Goal: Find contact information: Find contact information

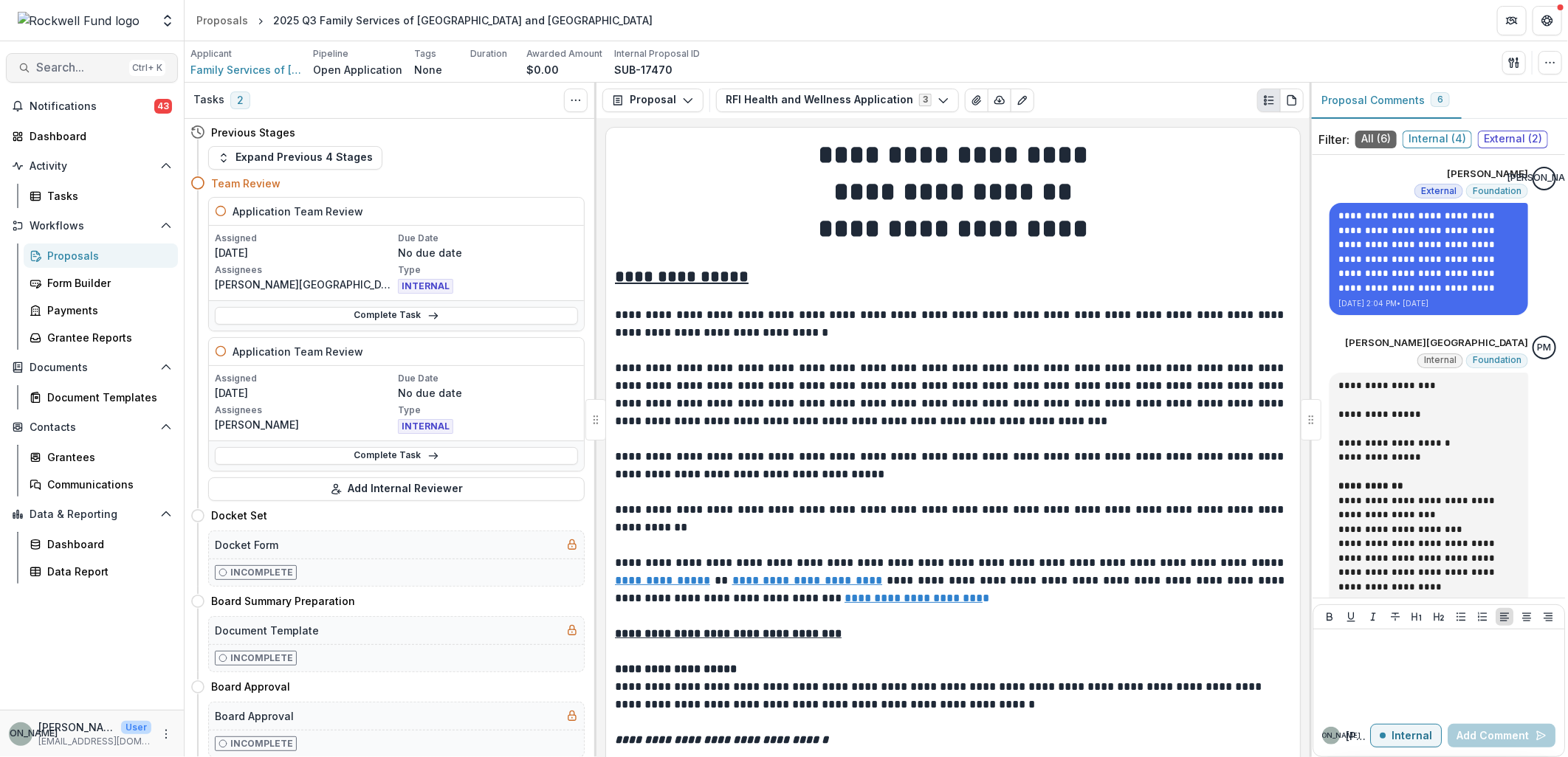
click at [60, 72] on span "Search..." at bounding box center [80, 68] width 87 height 14
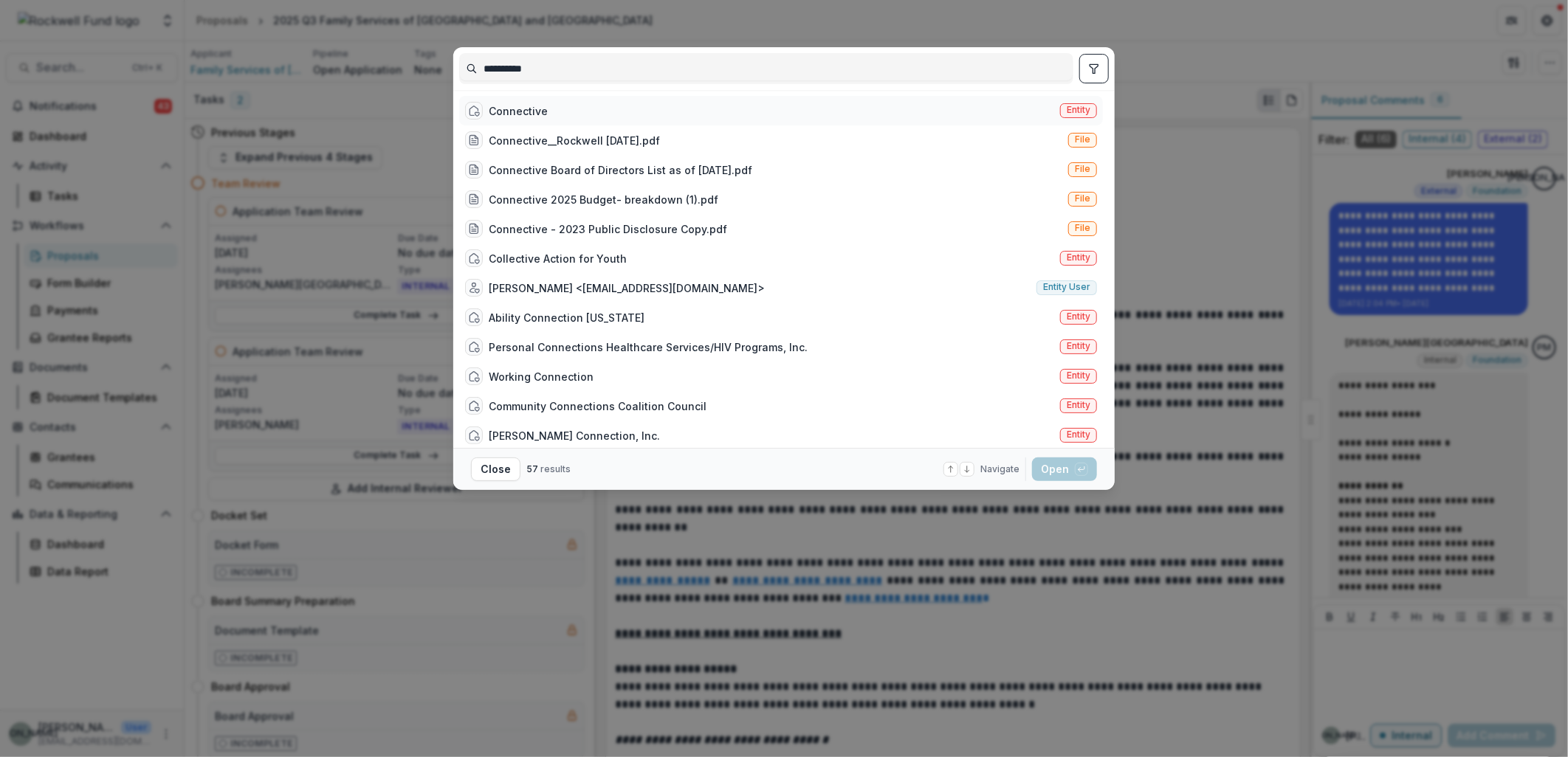
type input "**********"
click at [540, 100] on div "Connective Entity" at bounding box center [781, 111] width 644 height 30
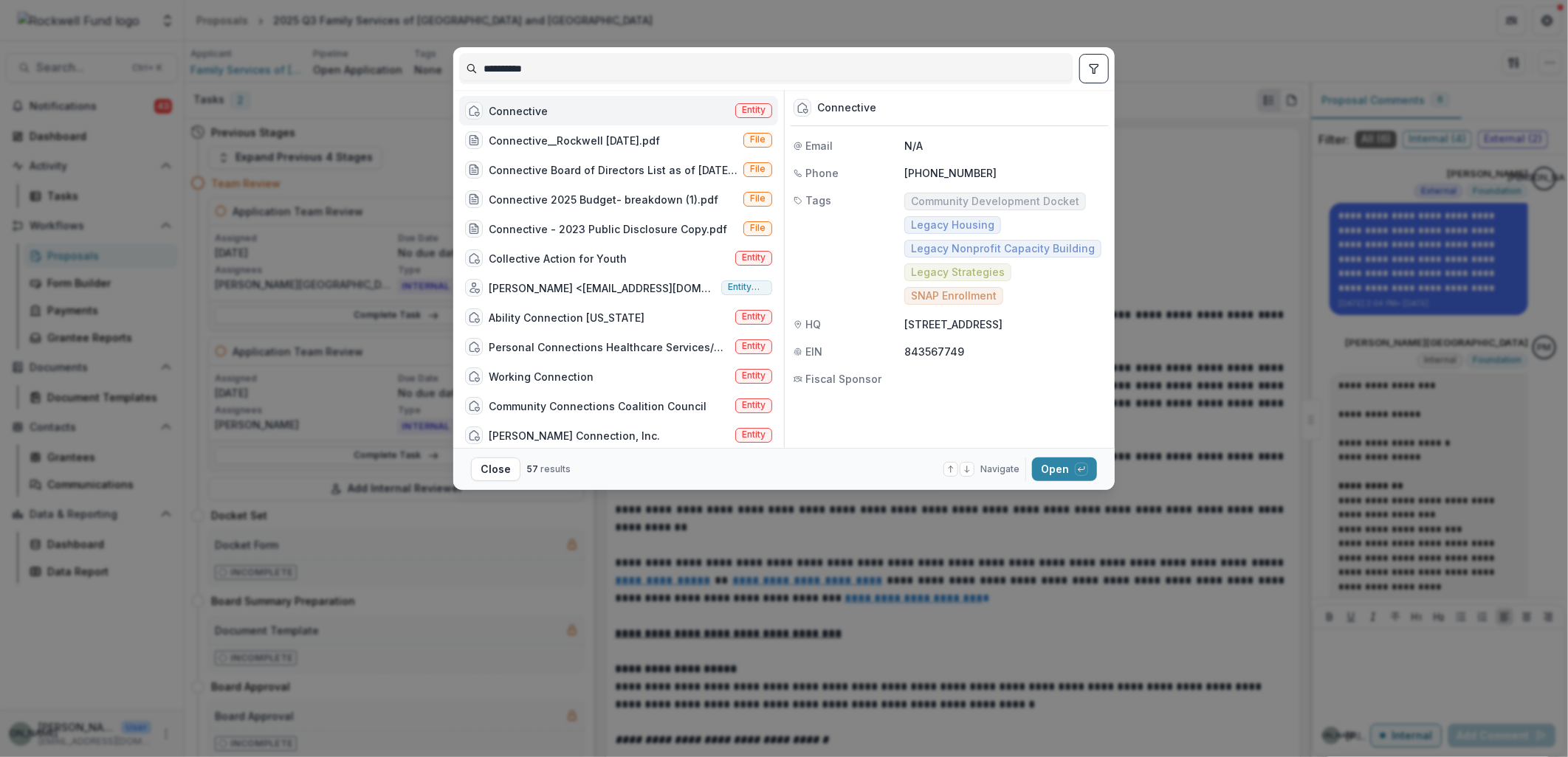
click at [552, 106] on div "Connective Entity" at bounding box center [619, 111] width 319 height 30
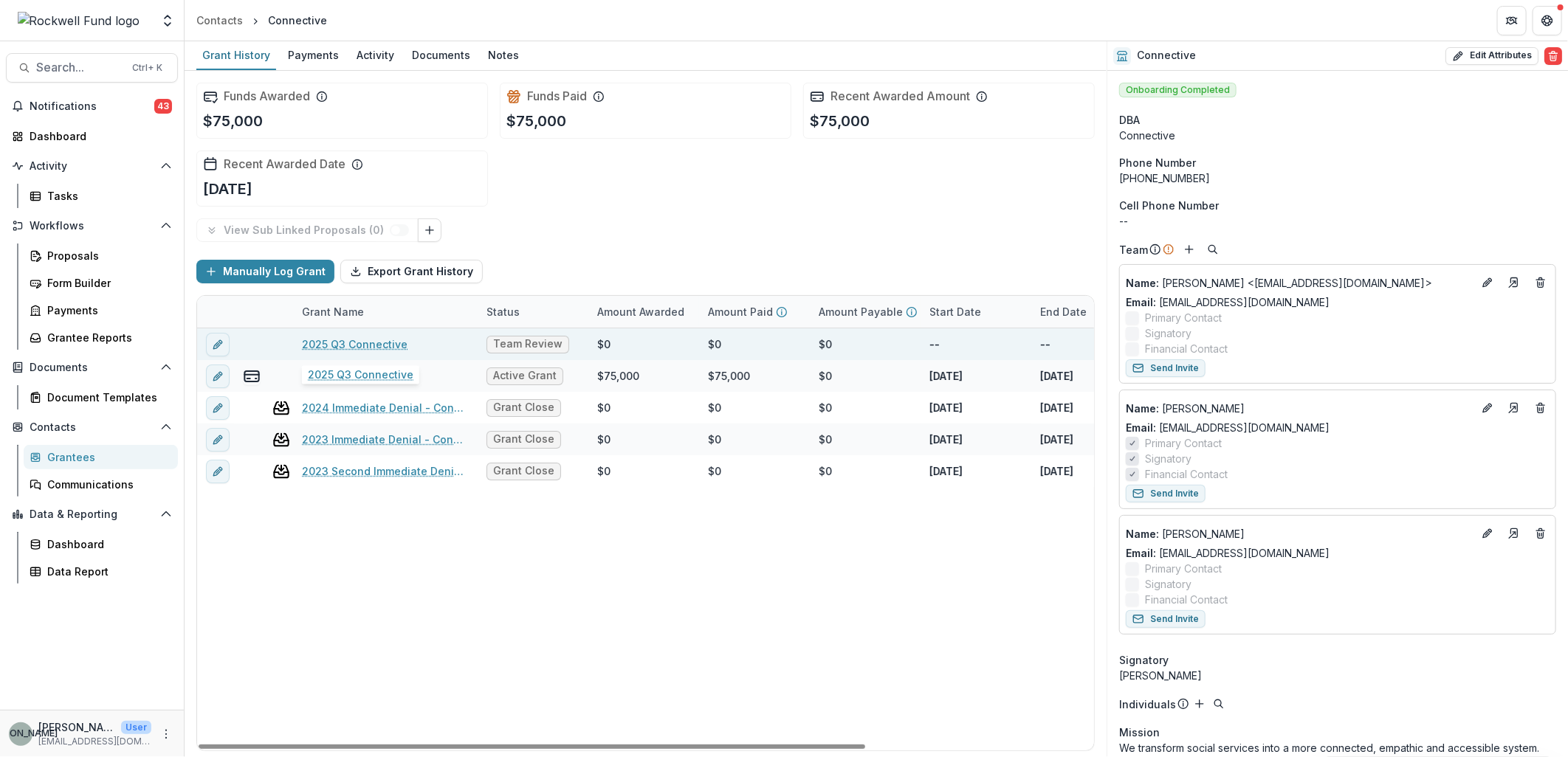
click at [343, 338] on link "2025 Q3 Connective" at bounding box center [354, 345] width 105 height 16
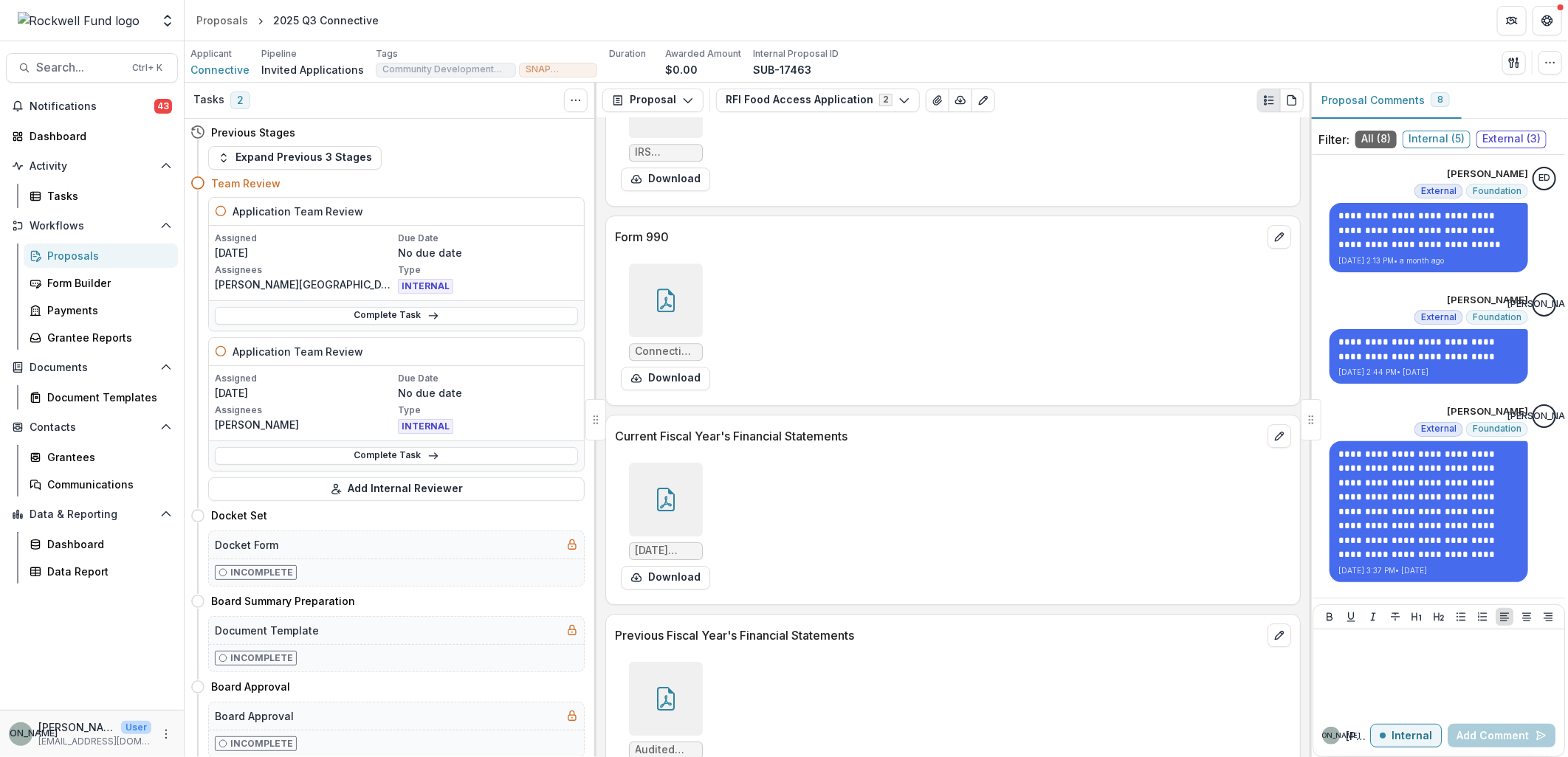
scroll to position [9972, 0]
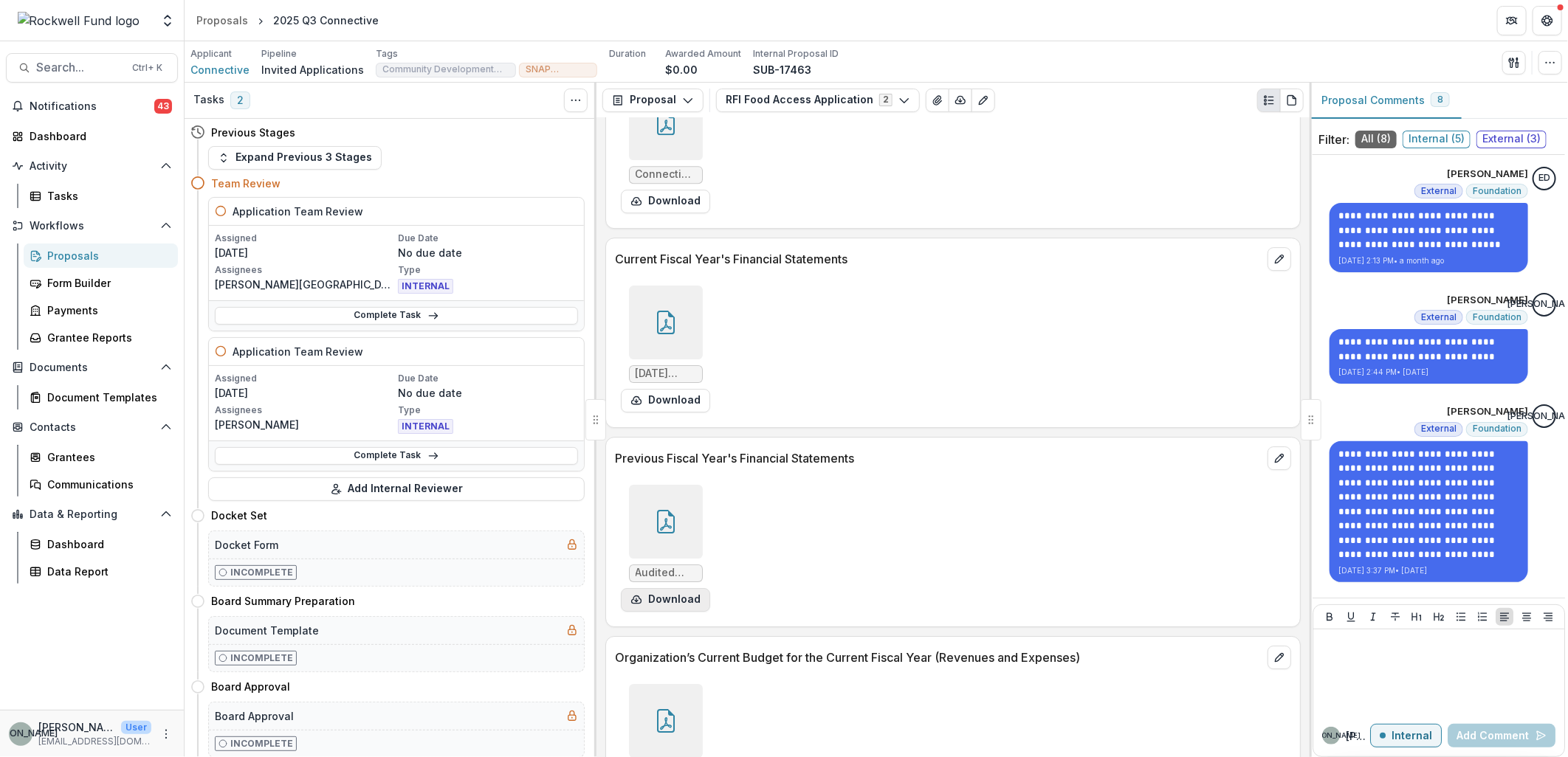
click at [682, 596] on button "Download" at bounding box center [665, 600] width 90 height 23
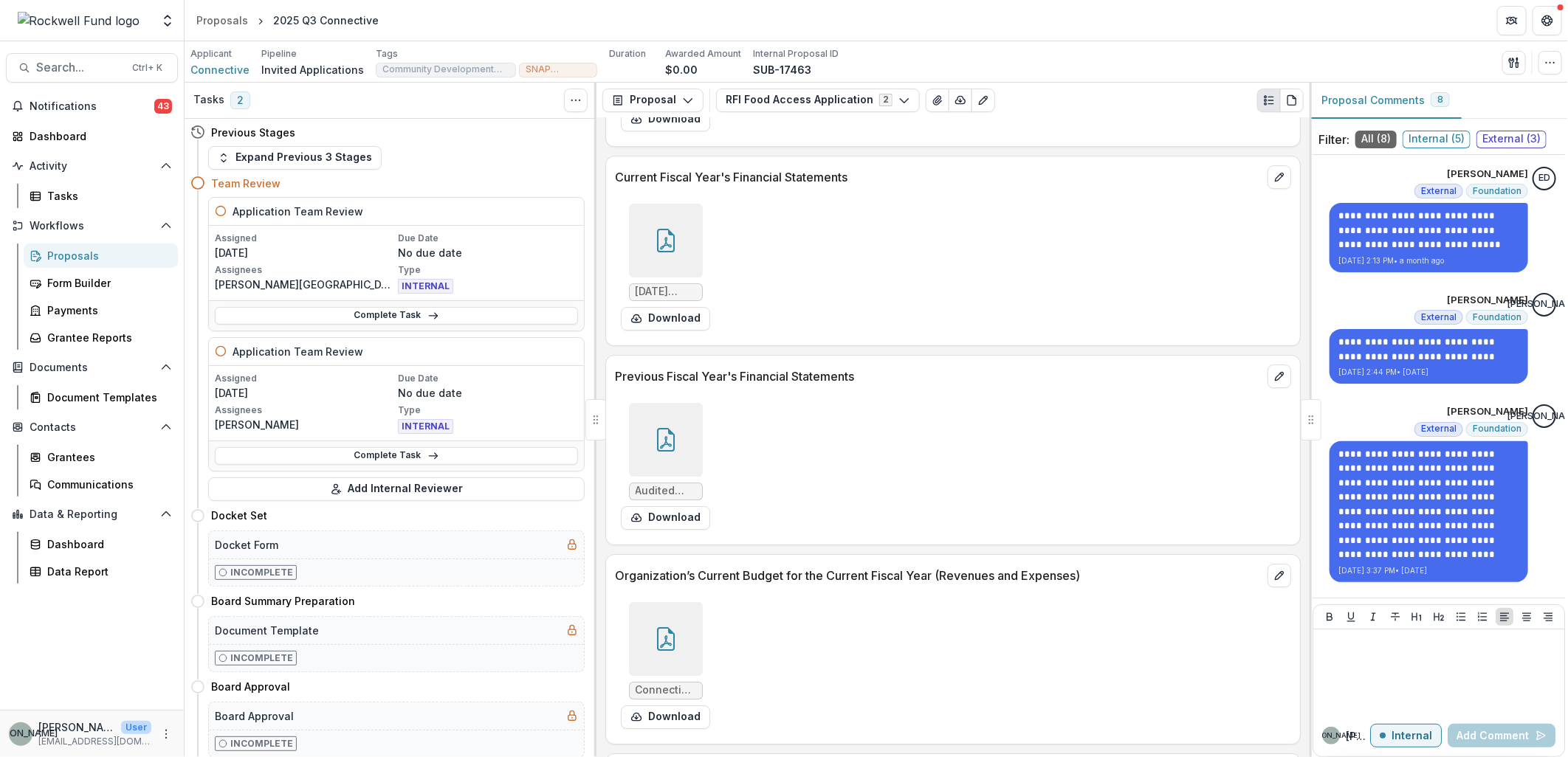
scroll to position [9726, 0]
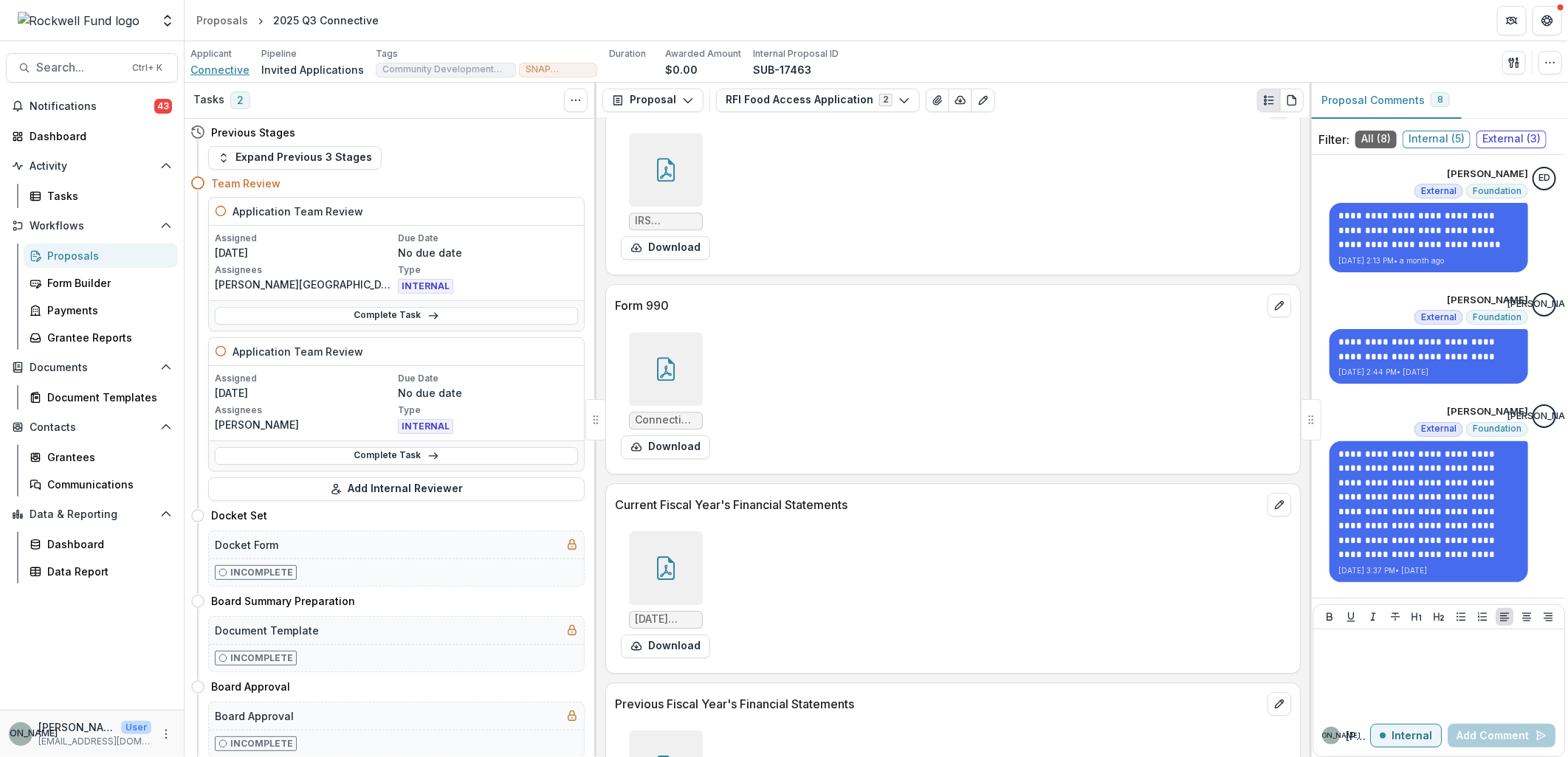
click at [214, 71] on span "Connective" at bounding box center [220, 70] width 59 height 16
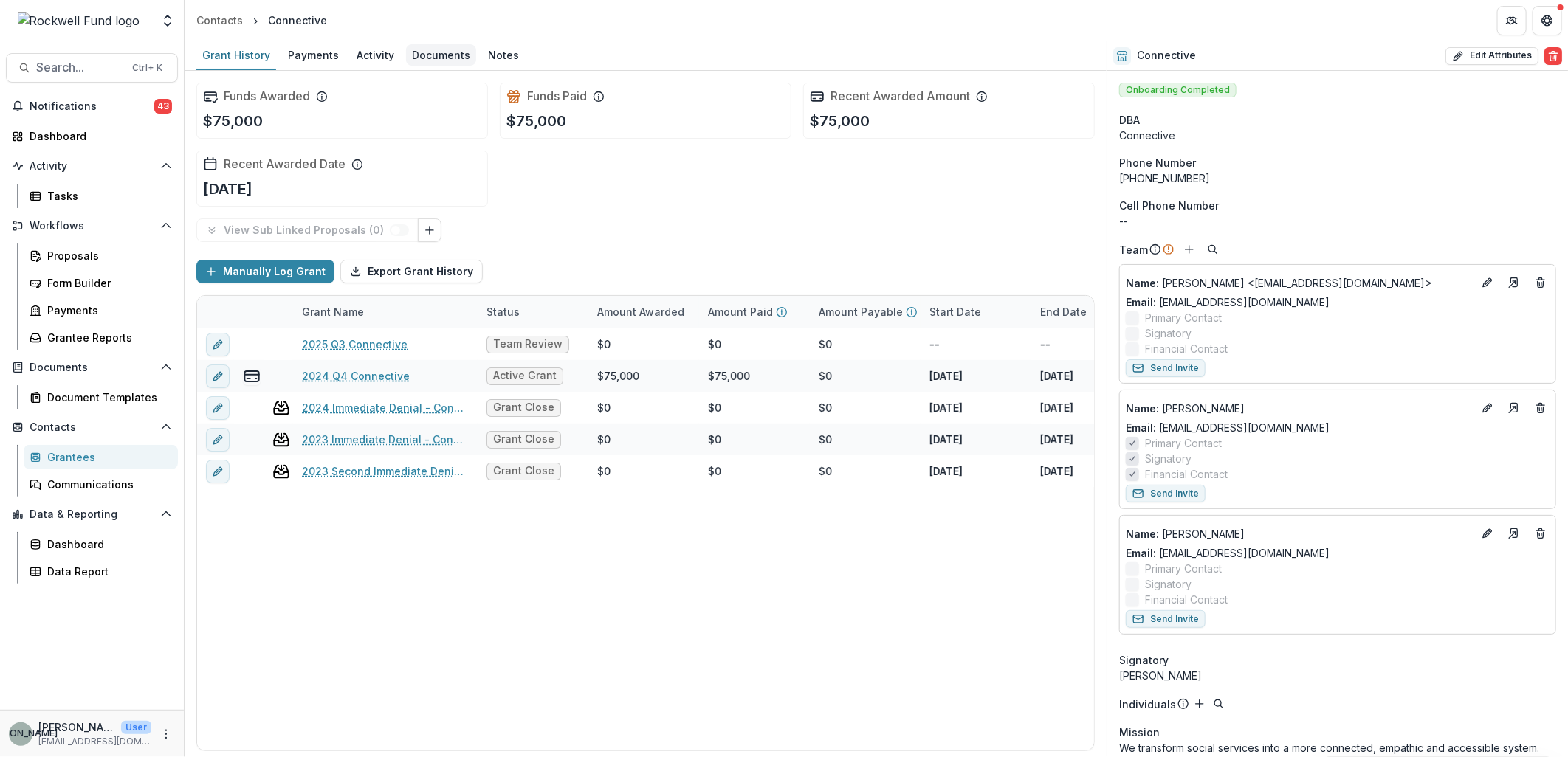
click at [449, 56] on div "Documents" at bounding box center [442, 55] width 70 height 21
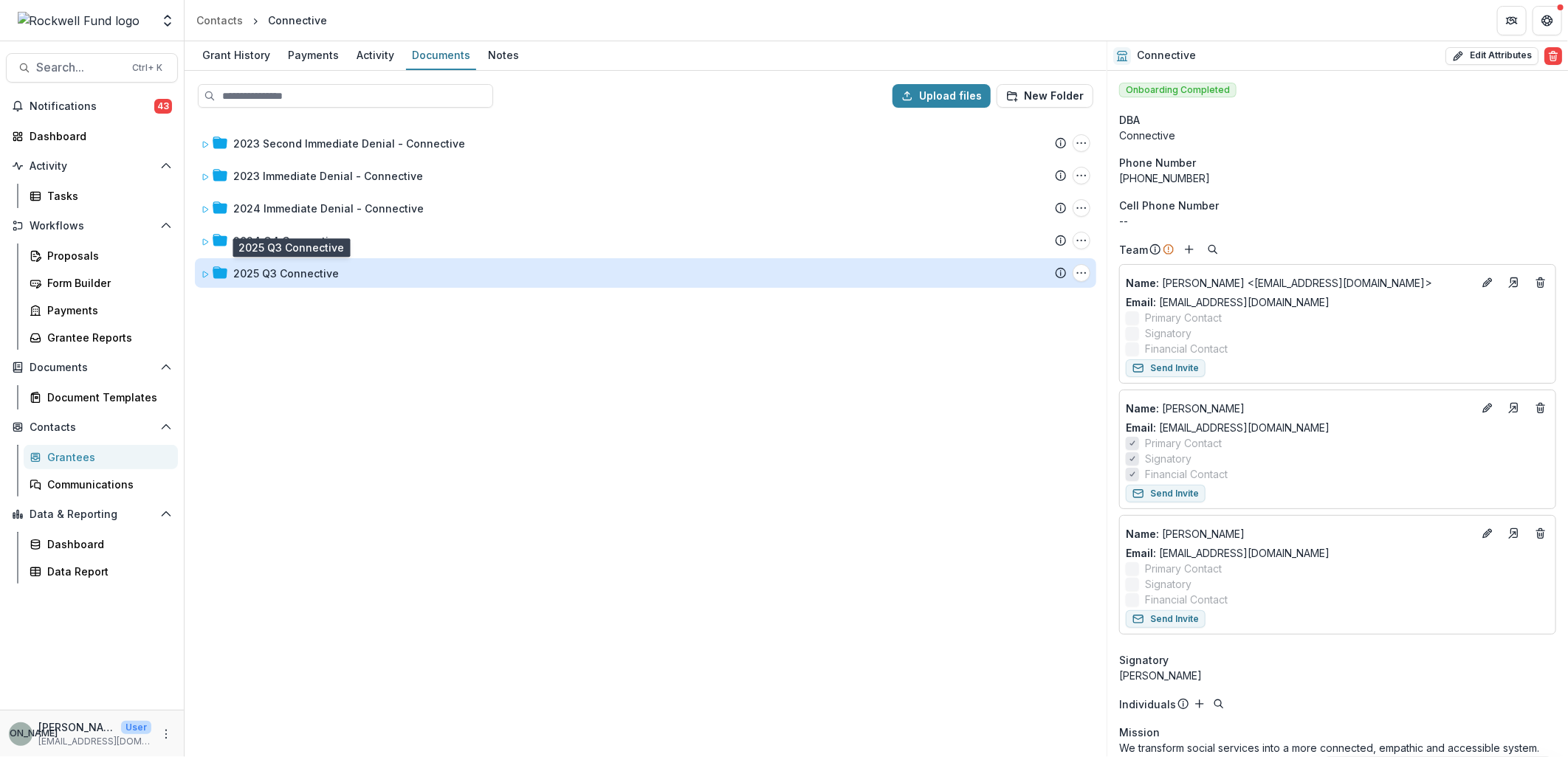
click at [286, 269] on div "2025 Q3 Connective" at bounding box center [286, 274] width 105 height 16
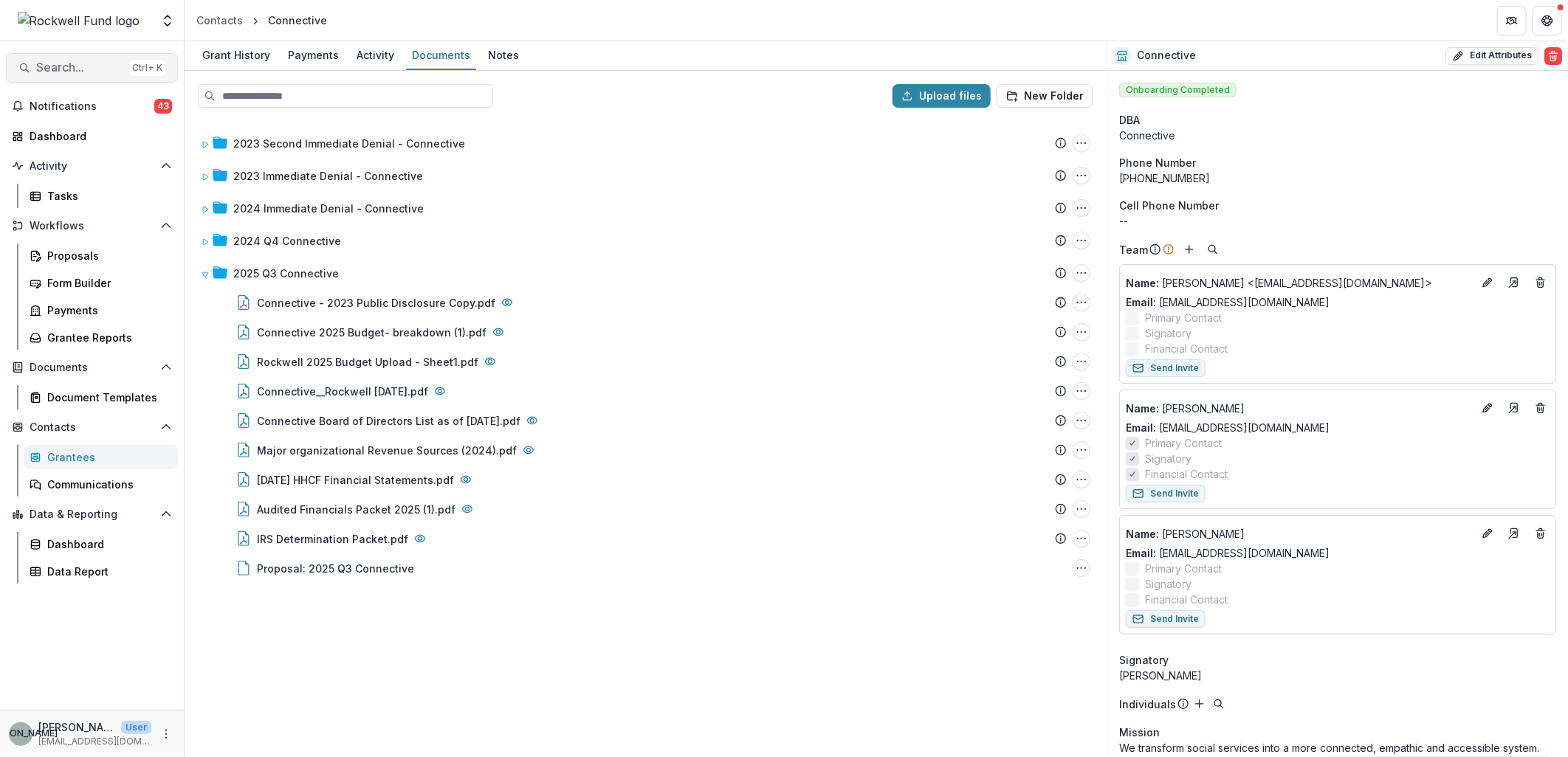
click at [66, 67] on span "Search..." at bounding box center [80, 68] width 87 height 14
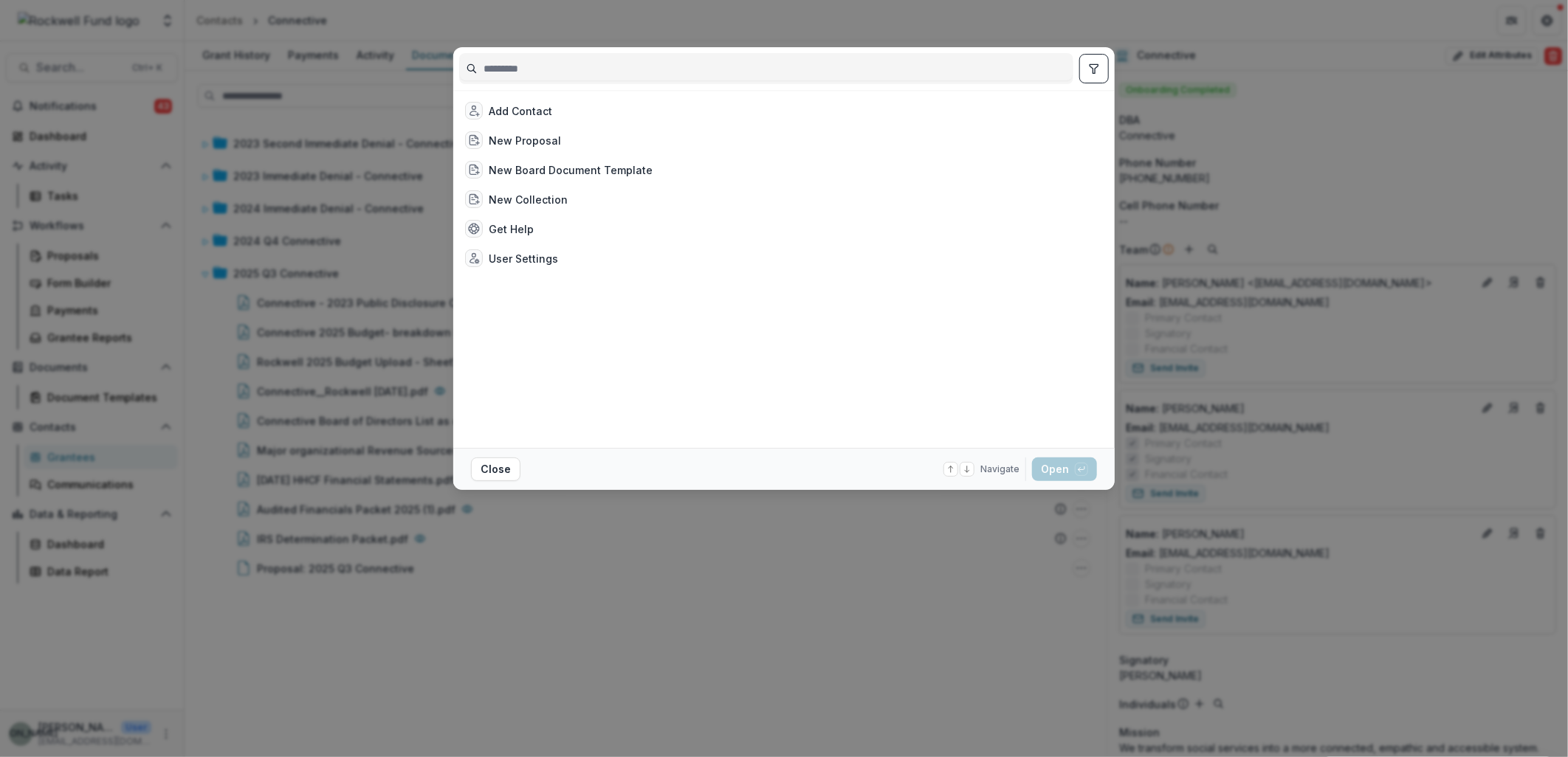
click at [502, 65] on input at bounding box center [767, 69] width 613 height 23
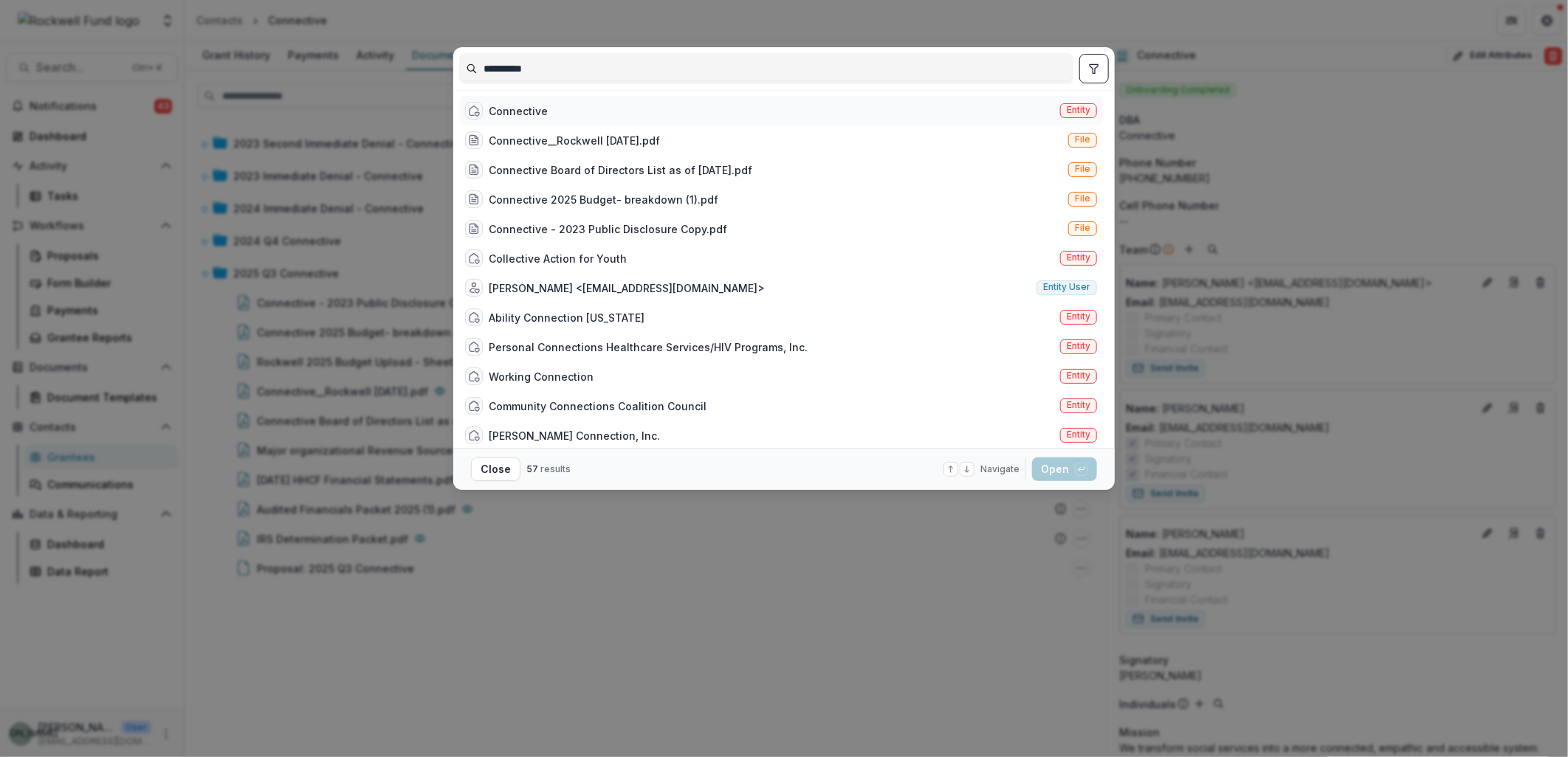
type input "**********"
click at [528, 108] on div "Connective" at bounding box center [519, 111] width 59 height 16
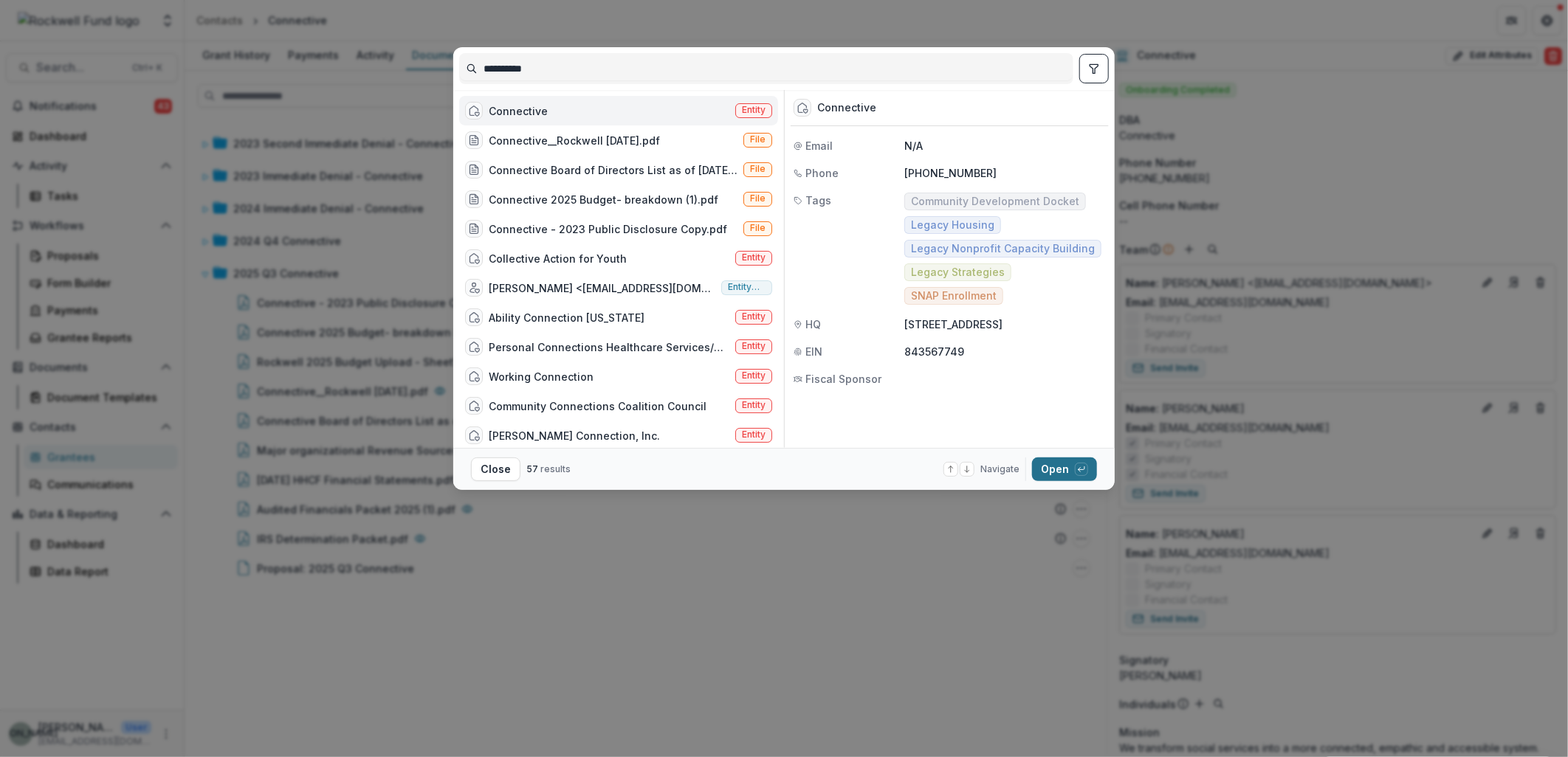
click at [1078, 468] on icon "button" at bounding box center [1081, 469] width 9 height 9
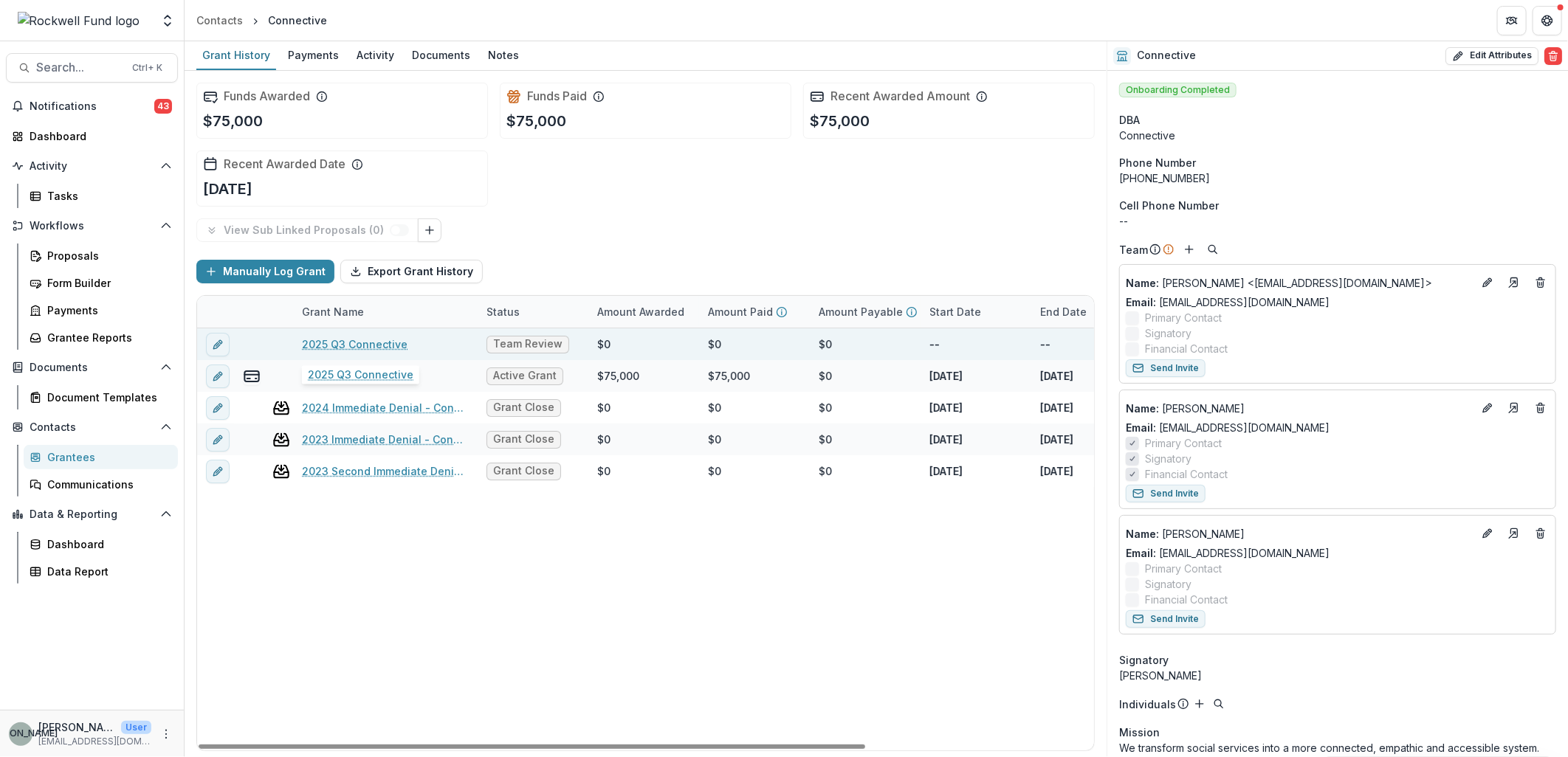
click at [349, 339] on link "2025 Q3 Connective" at bounding box center [354, 345] width 105 height 16
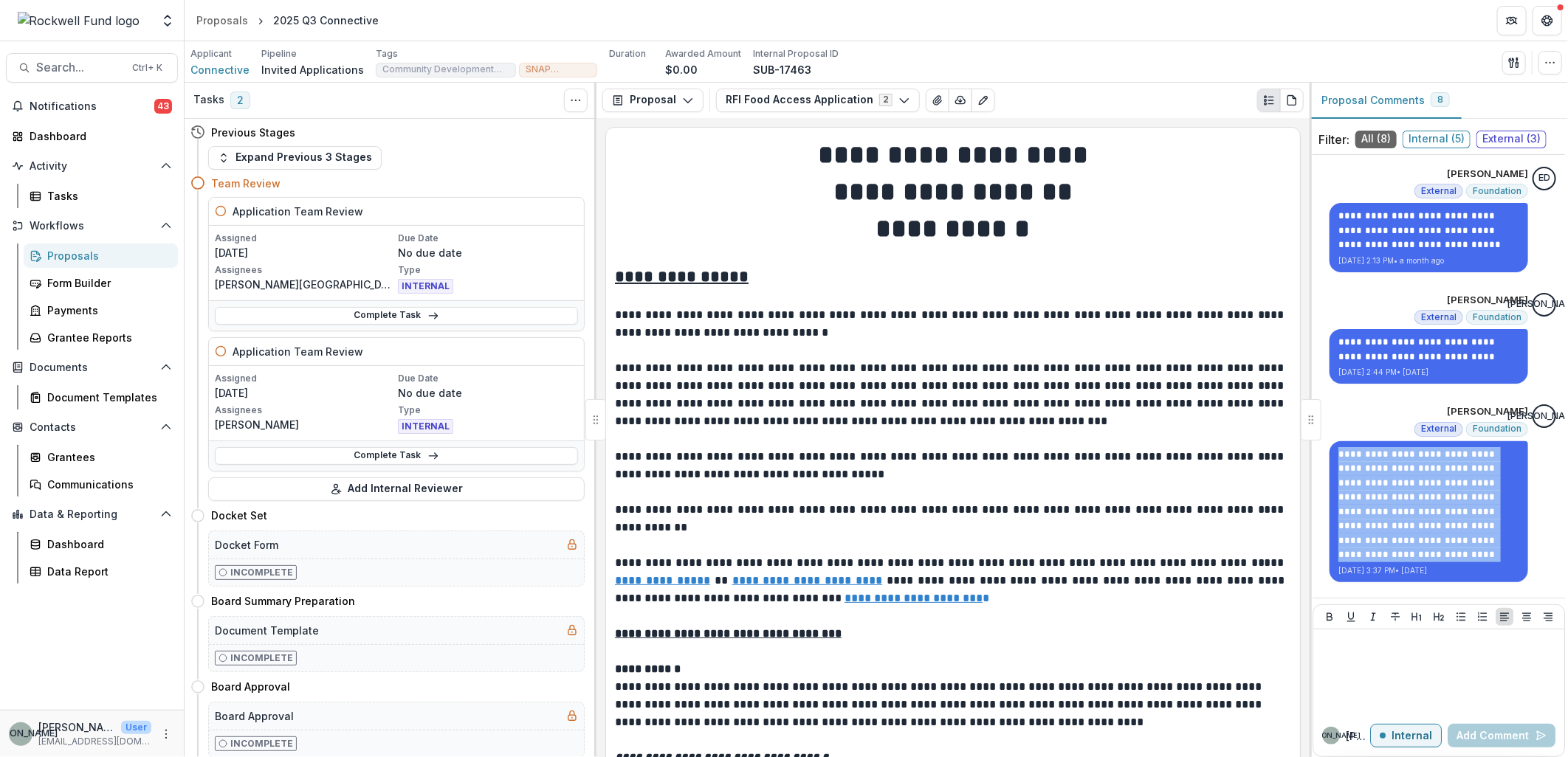
drag, startPoint x: 1406, startPoint y: 550, endPoint x: 1318, endPoint y: 451, distance: 132.5
click at [1318, 451] on div "**********" at bounding box center [1439, 759] width 253 height 1196
drag, startPoint x: 1318, startPoint y: 451, endPoint x: 1364, endPoint y: 458, distance: 46.5
copy p "**********"
click at [211, 66] on span "Connective" at bounding box center [220, 70] width 59 height 16
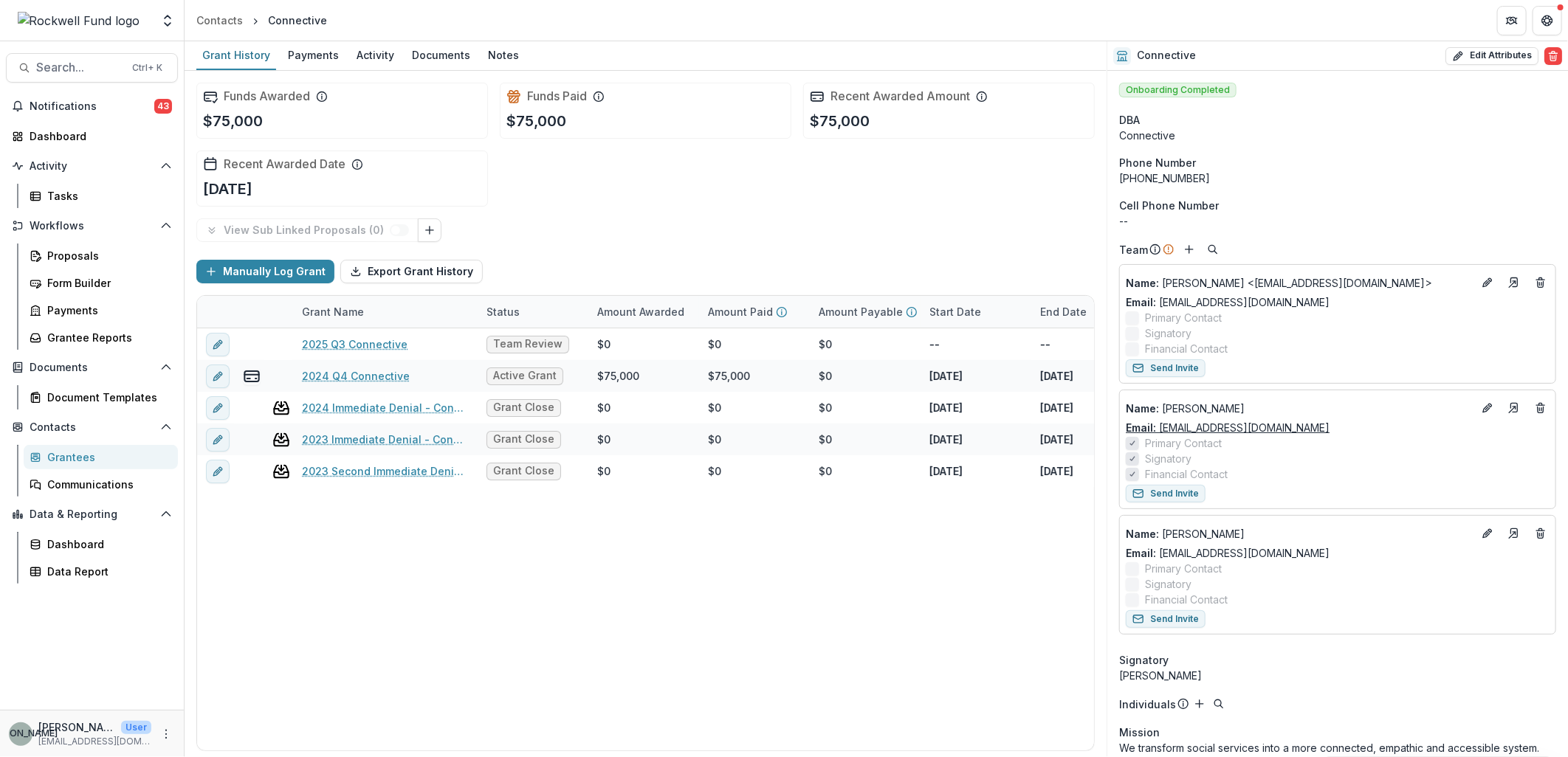
click at [1228, 422] on link "Email: [EMAIL_ADDRESS][DOMAIN_NAME]" at bounding box center [1227, 428] width 204 height 16
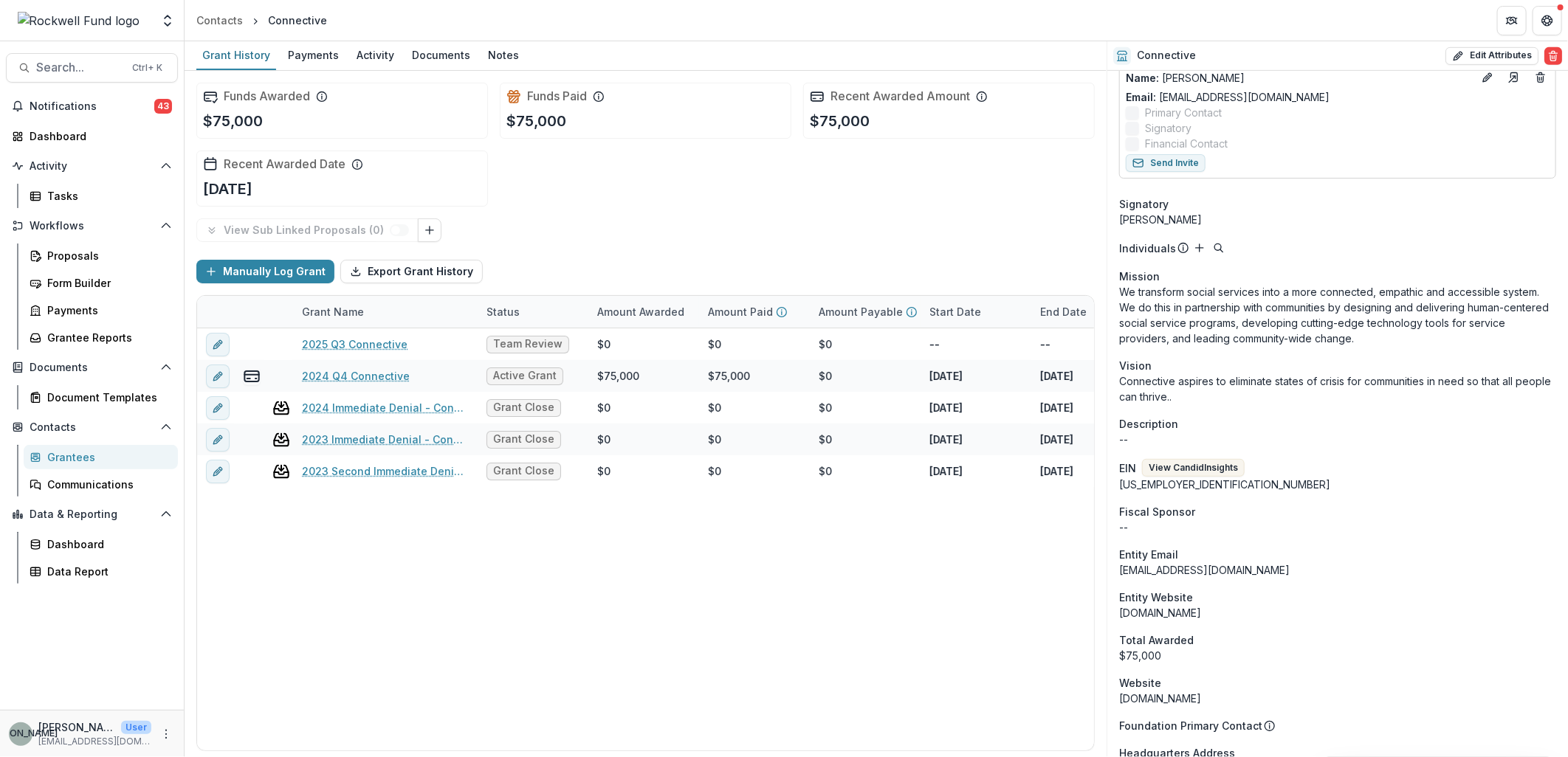
scroll to position [656, 0]
